Goal: Task Accomplishment & Management: Manage account settings

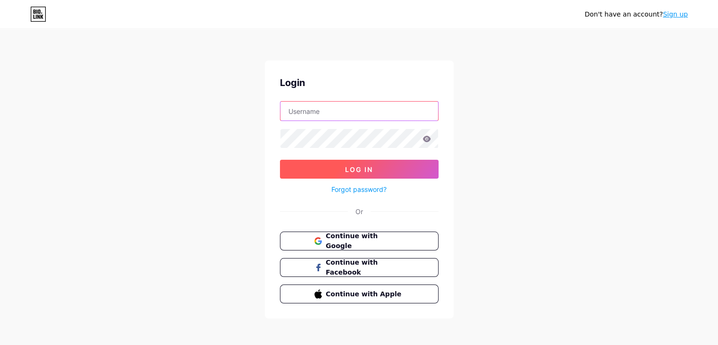
type input "[EMAIL_ADDRESS][DOMAIN_NAME]"
click at [380, 163] on button "Log In" at bounding box center [359, 169] width 159 height 19
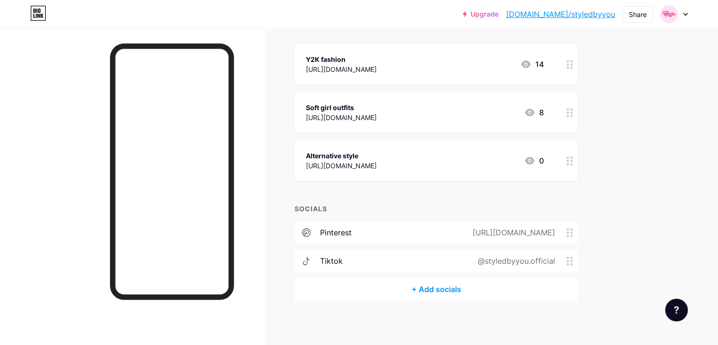
scroll to position [107, 0]
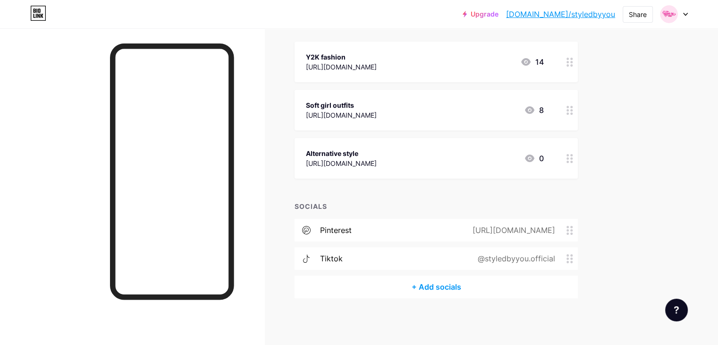
click at [439, 236] on div "pinterest [URL][DOMAIN_NAME]" at bounding box center [436, 230] width 283 height 23
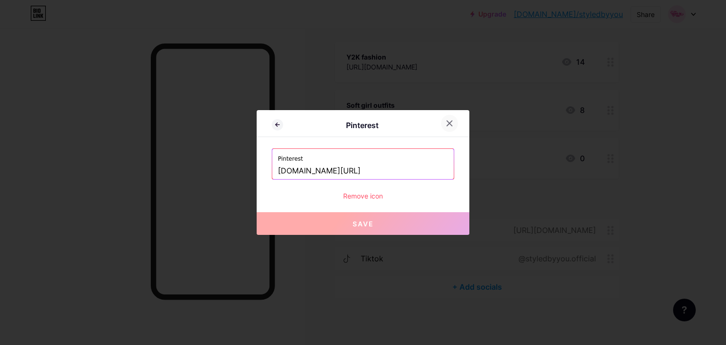
click at [441, 123] on div at bounding box center [449, 123] width 17 height 17
